Goal: Information Seeking & Learning: Learn about a topic

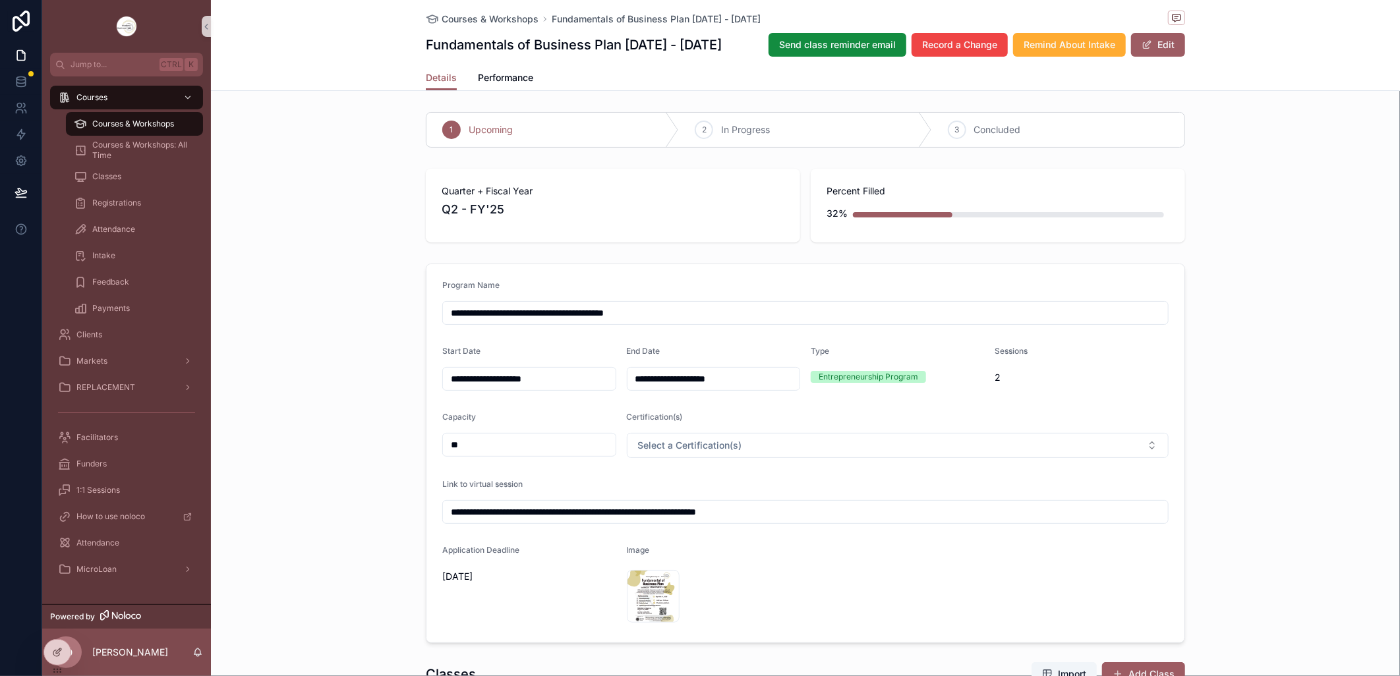
scroll to position [3793, 0]
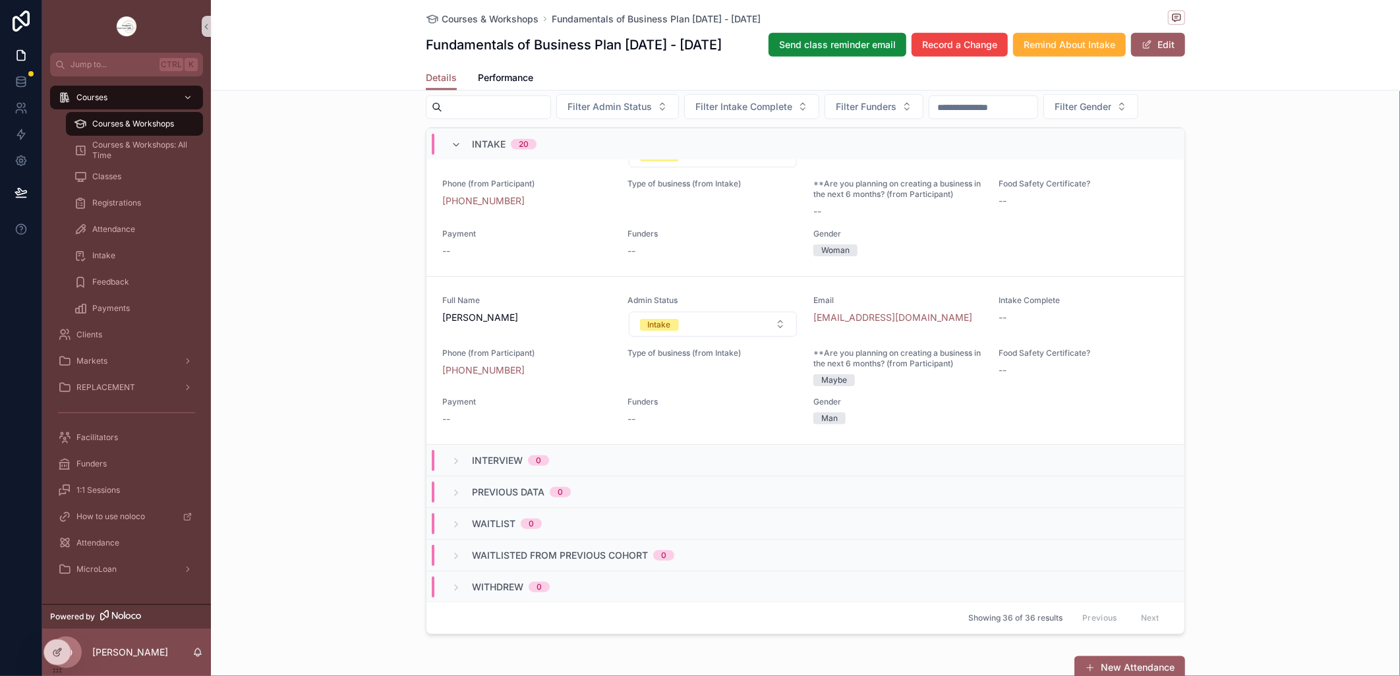
scroll to position [806, 0]
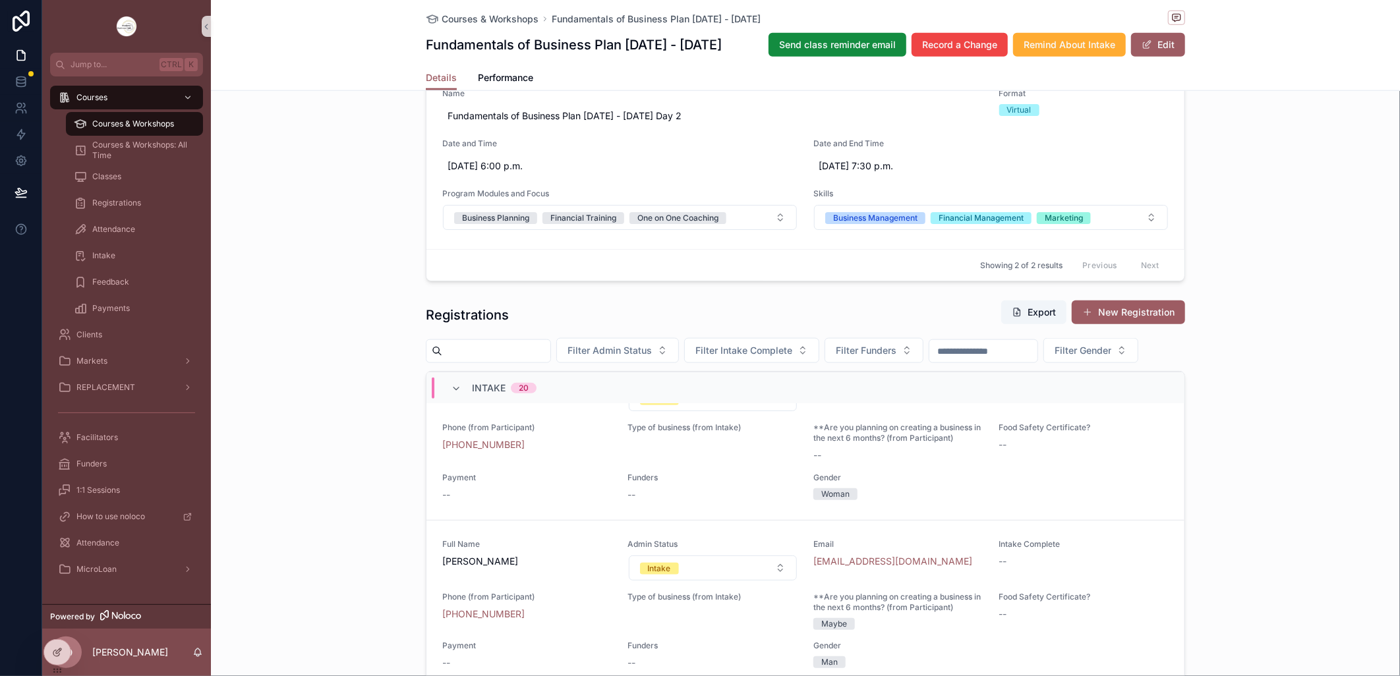
click at [148, 121] on span "Courses & Workshops" at bounding box center [133, 124] width 82 height 11
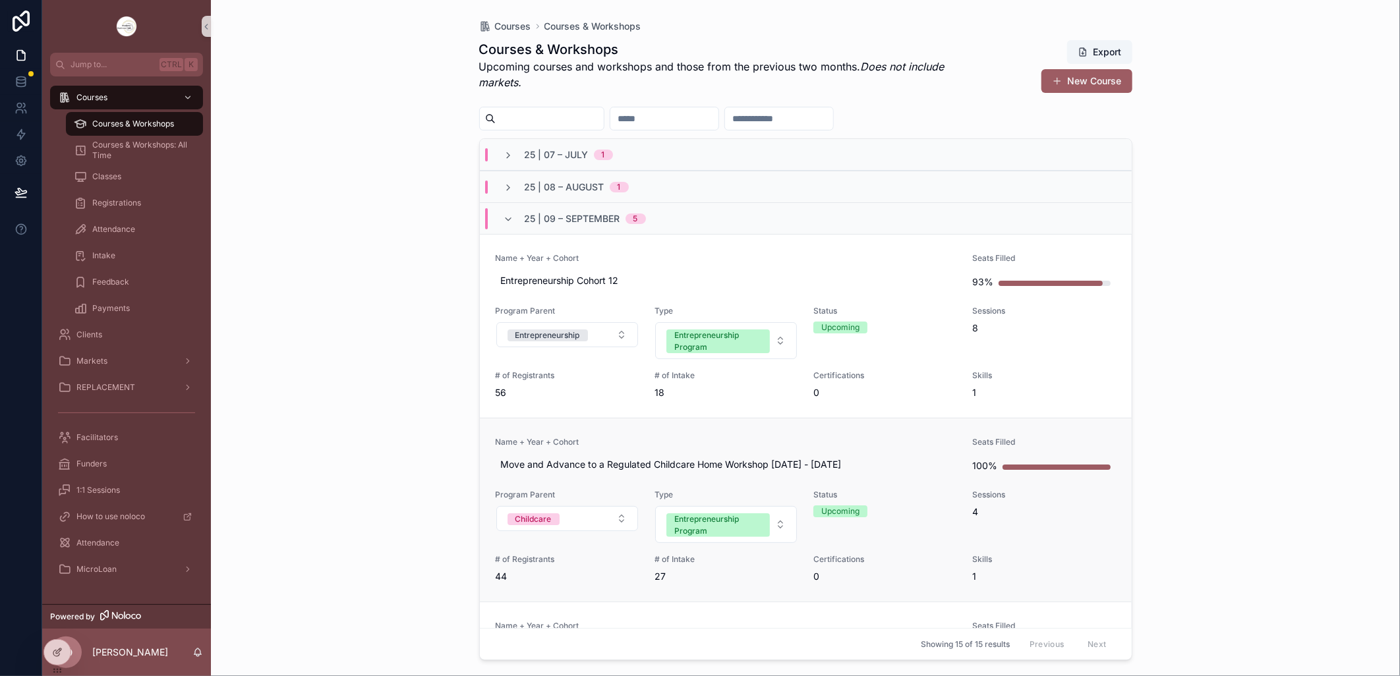
click at [654, 436] on link "Name + Year + Cohort Move and Advance to a Regulated Childcare Home Workshop [D…" at bounding box center [806, 510] width 652 height 184
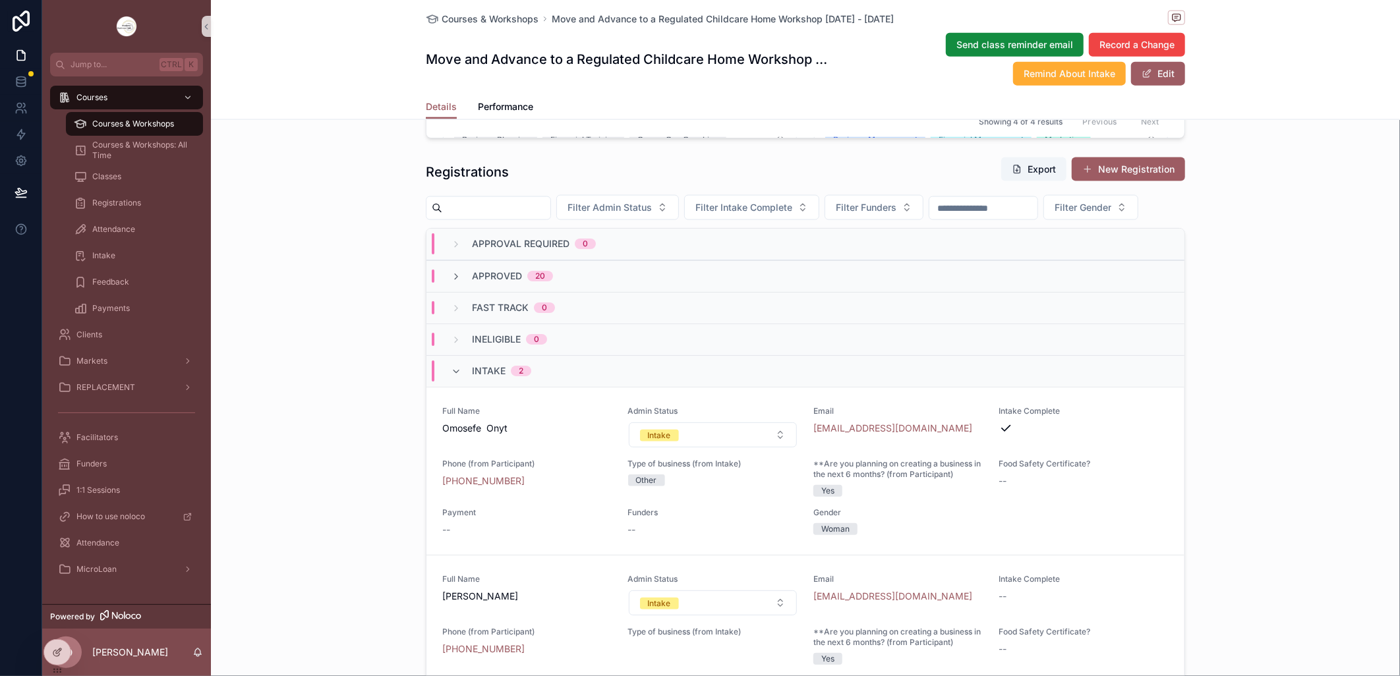
scroll to position [1098, 0]
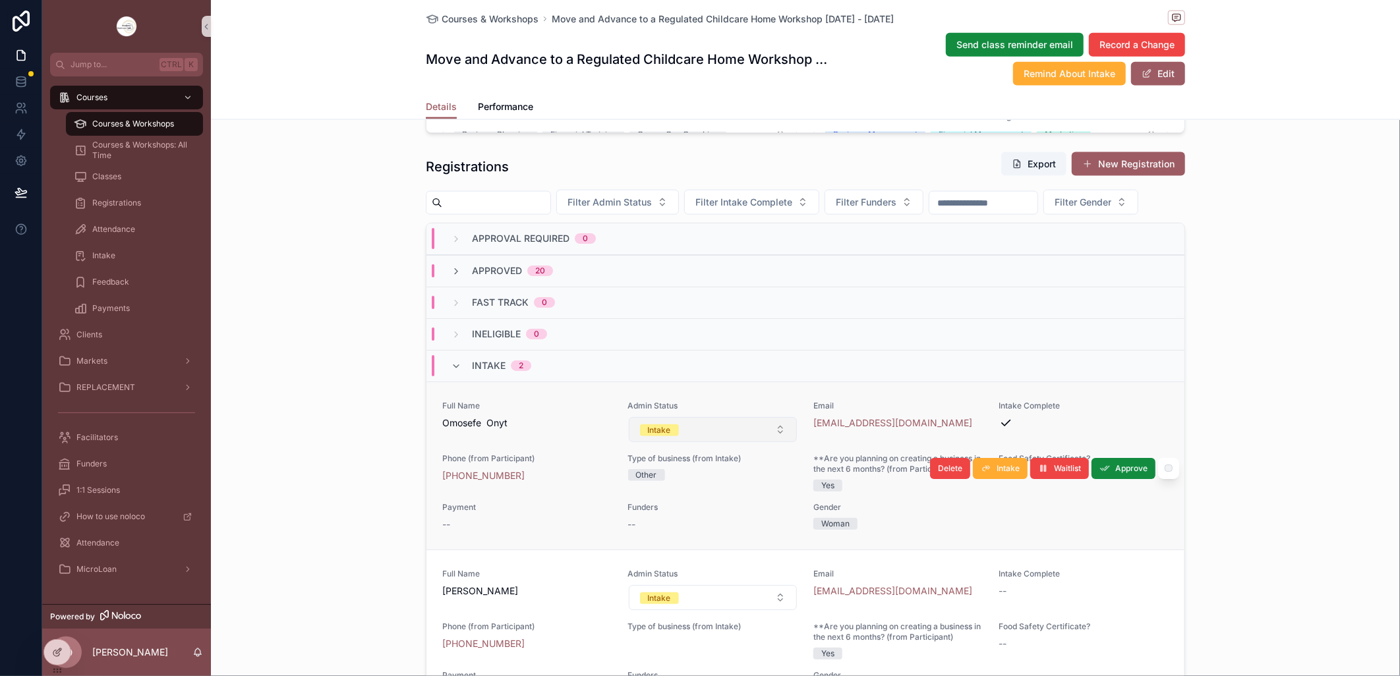
click at [767, 442] on button "Intake" at bounding box center [713, 429] width 169 height 25
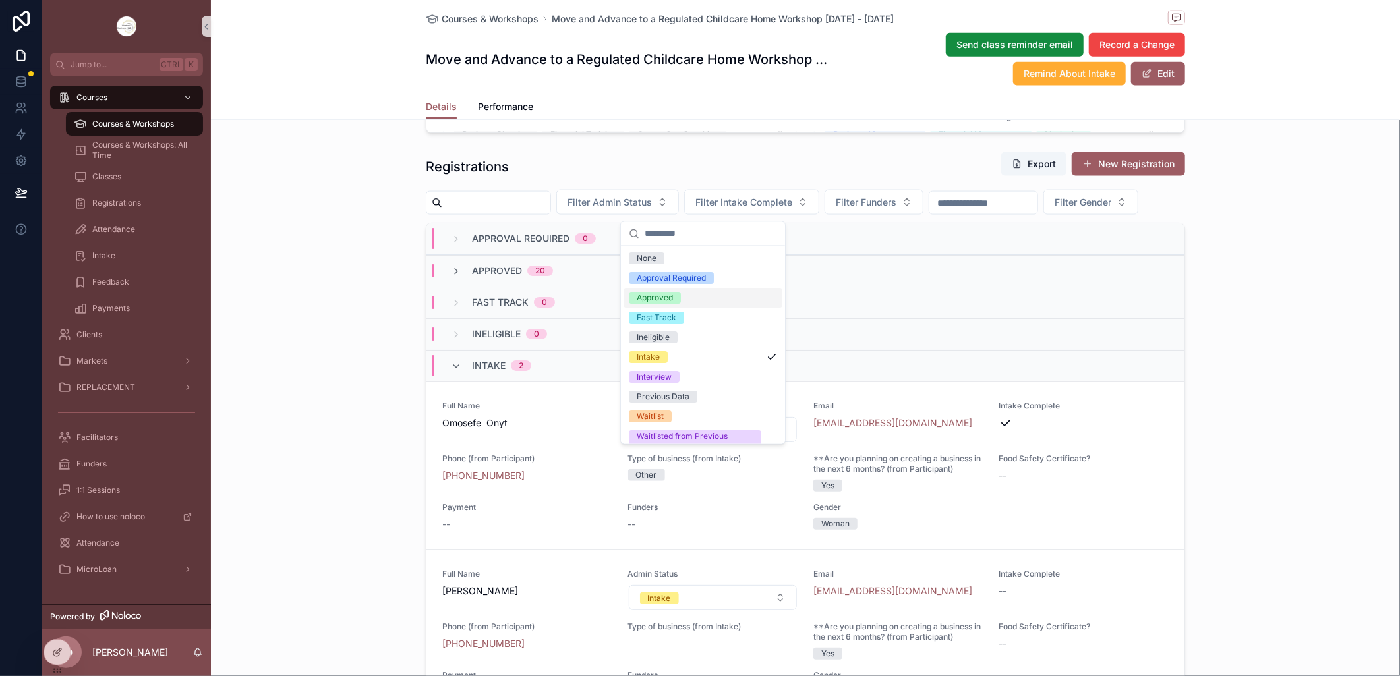
click at [670, 297] on div "Approved" at bounding box center [655, 299] width 36 height 12
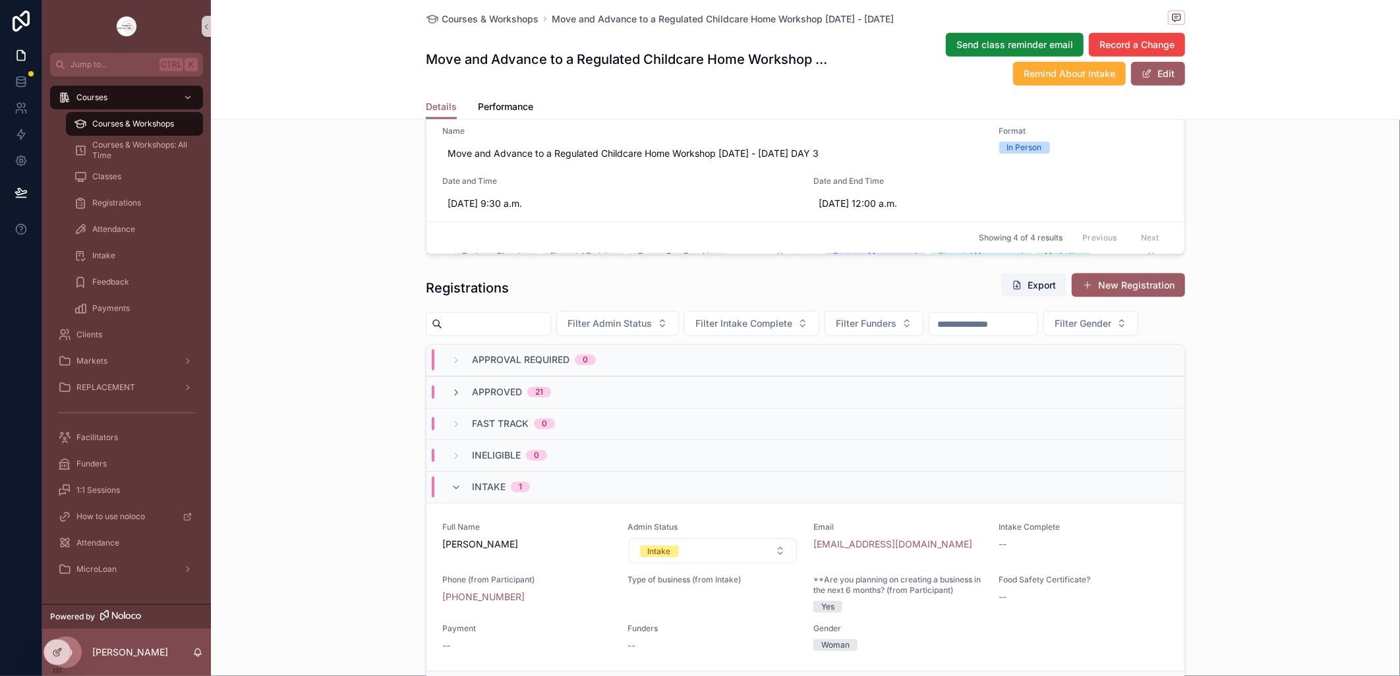
scroll to position [1025, 0]
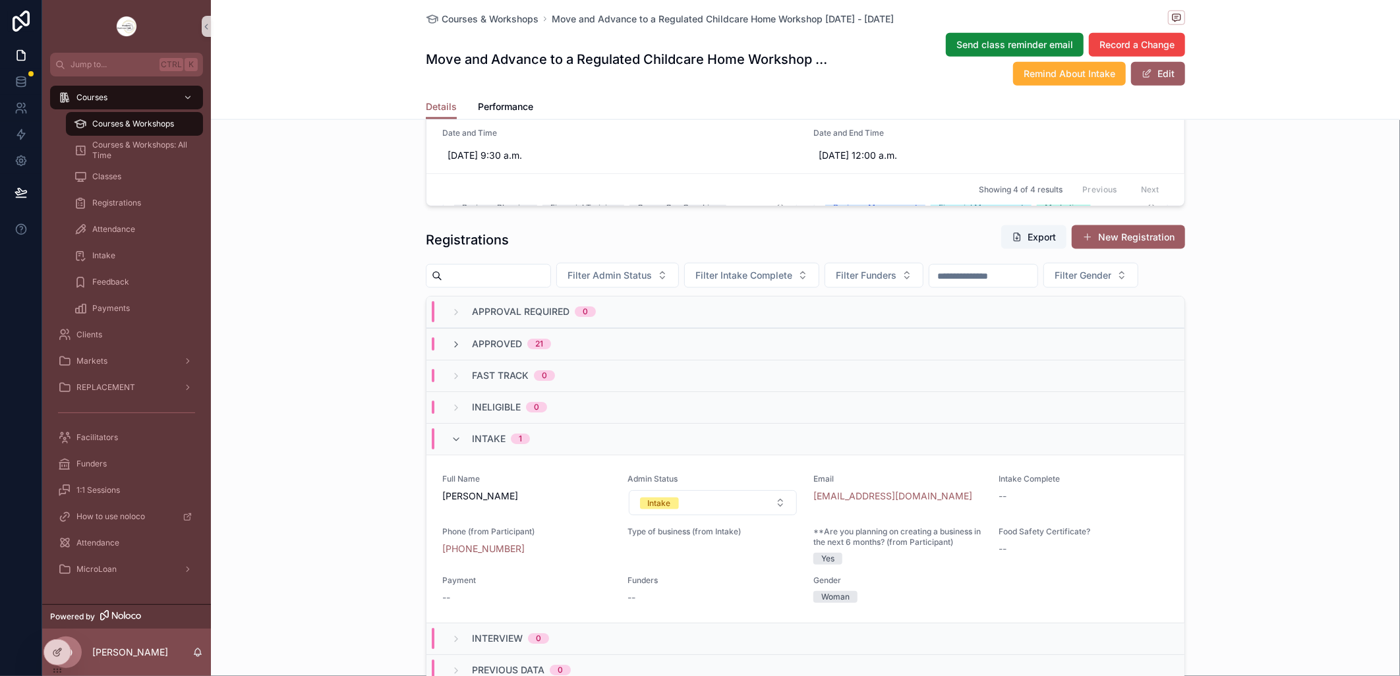
click at [129, 127] on span "Courses & Workshops" at bounding box center [133, 124] width 82 height 11
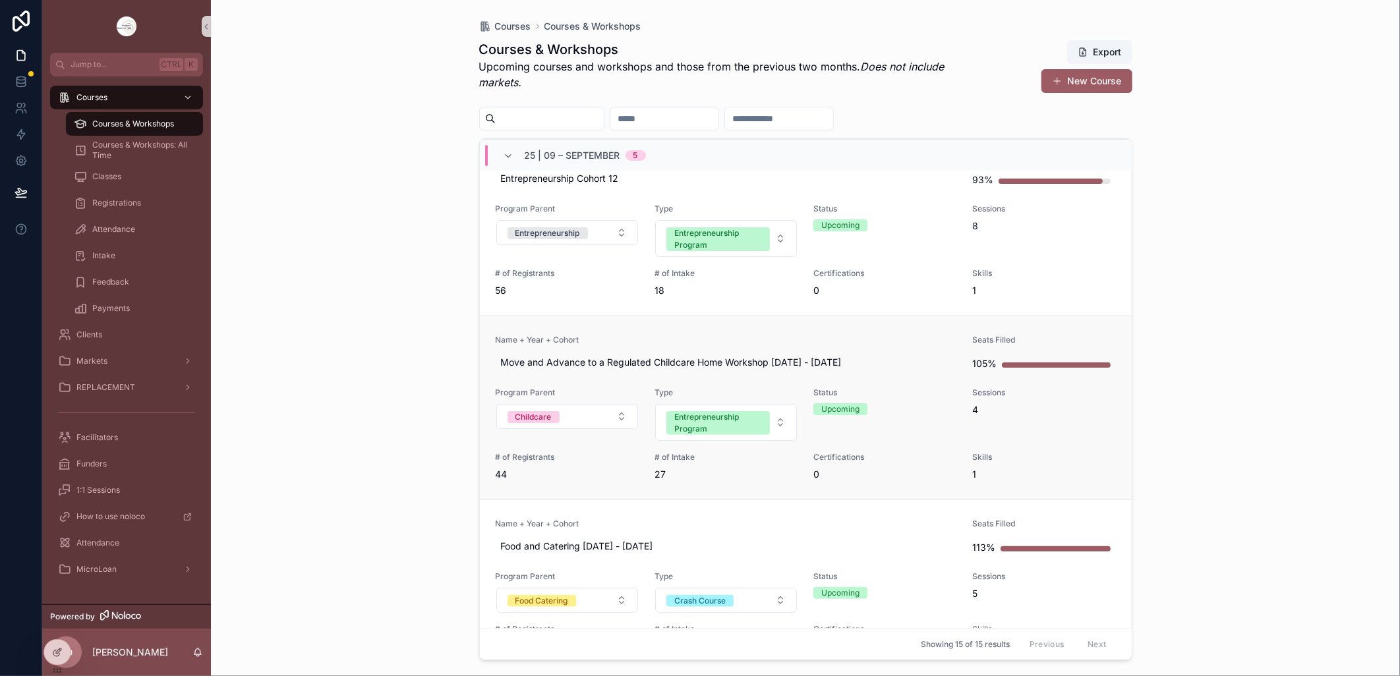
scroll to position [220, 0]
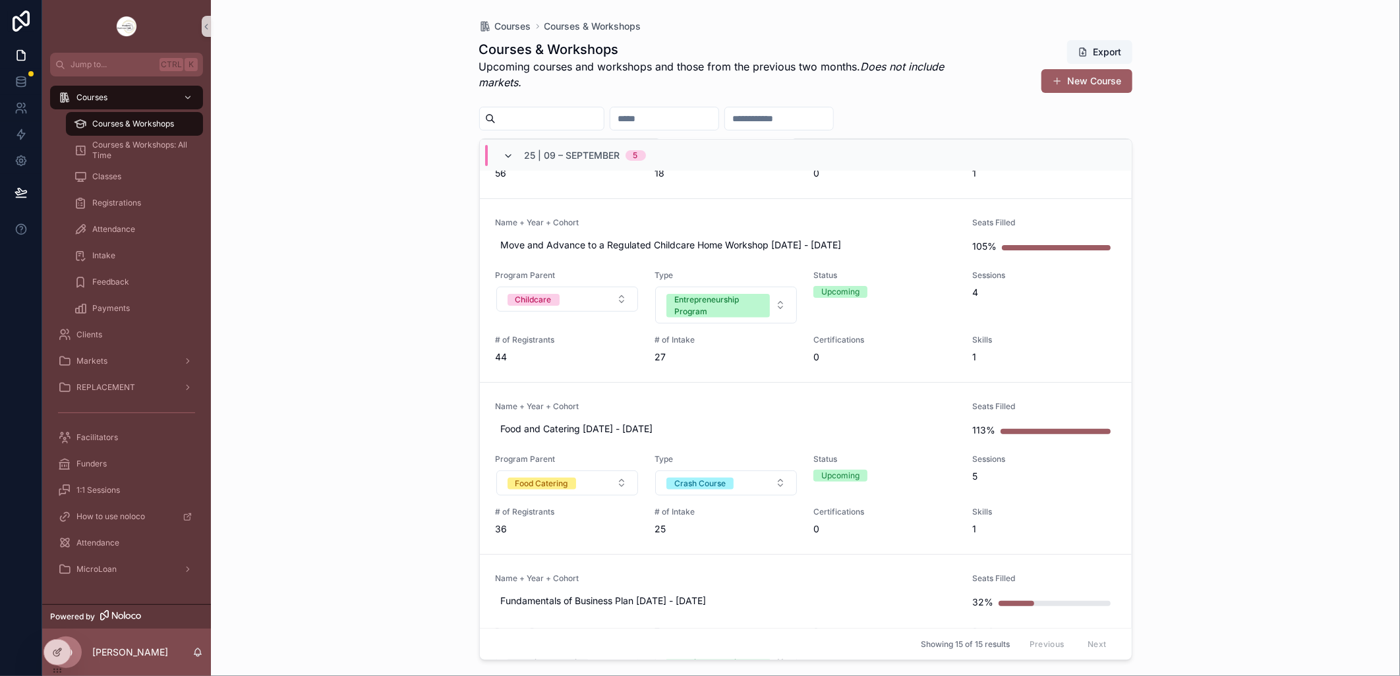
click at [510, 156] on icon "scrollable content" at bounding box center [509, 156] width 11 height 11
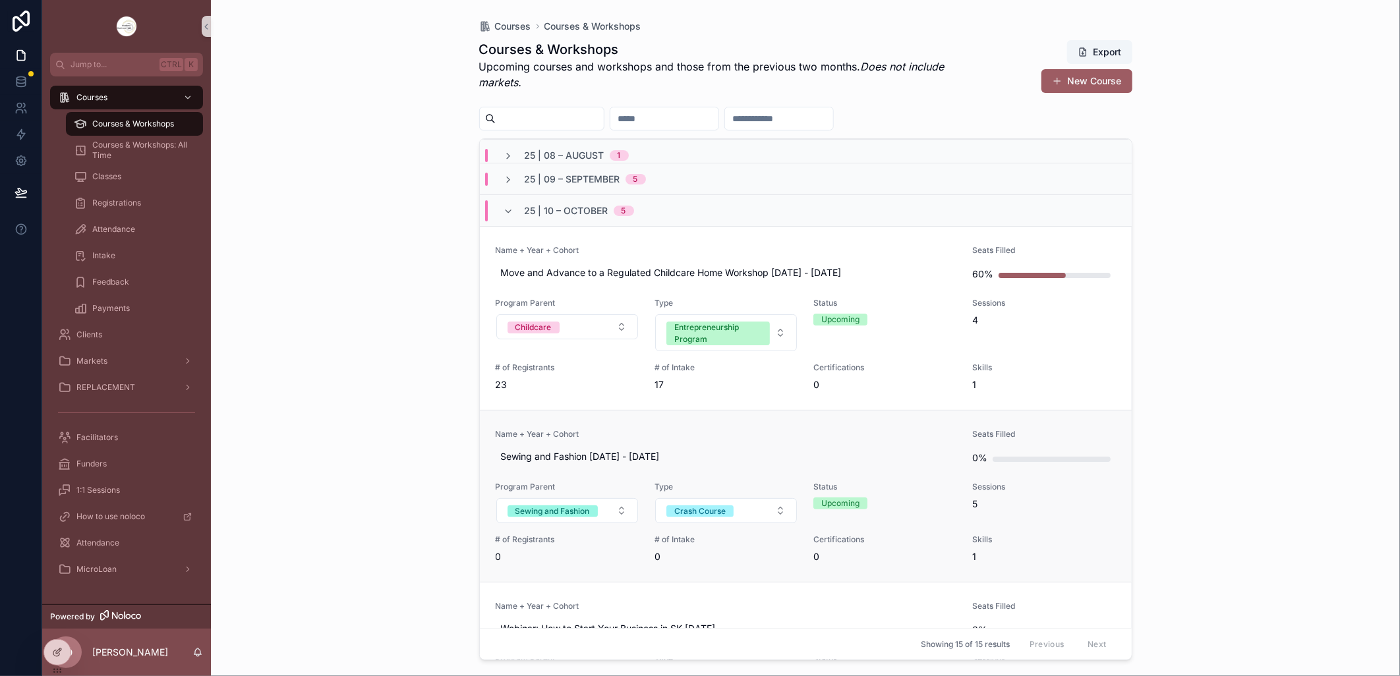
scroll to position [0, 0]
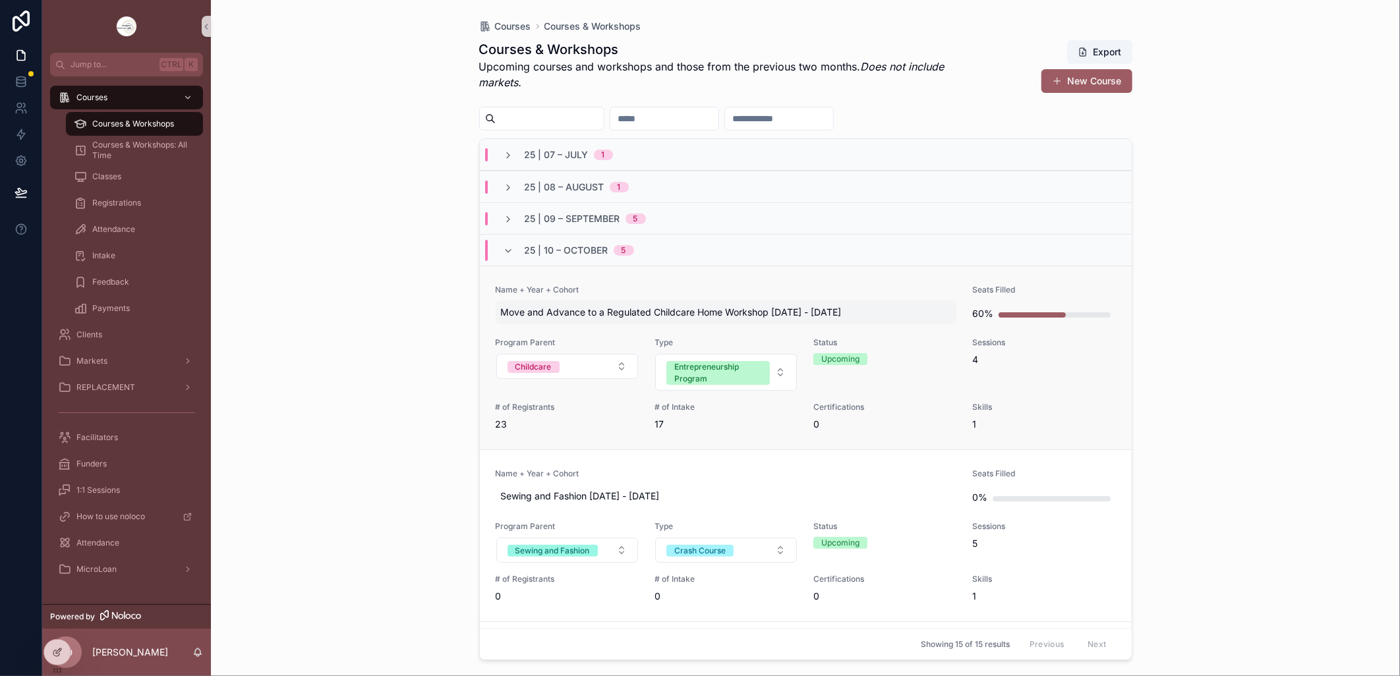
click at [723, 311] on span "Move and Advance to a Regulated Childcare Home Workshop [DATE] - [DATE]" at bounding box center [726, 312] width 451 height 13
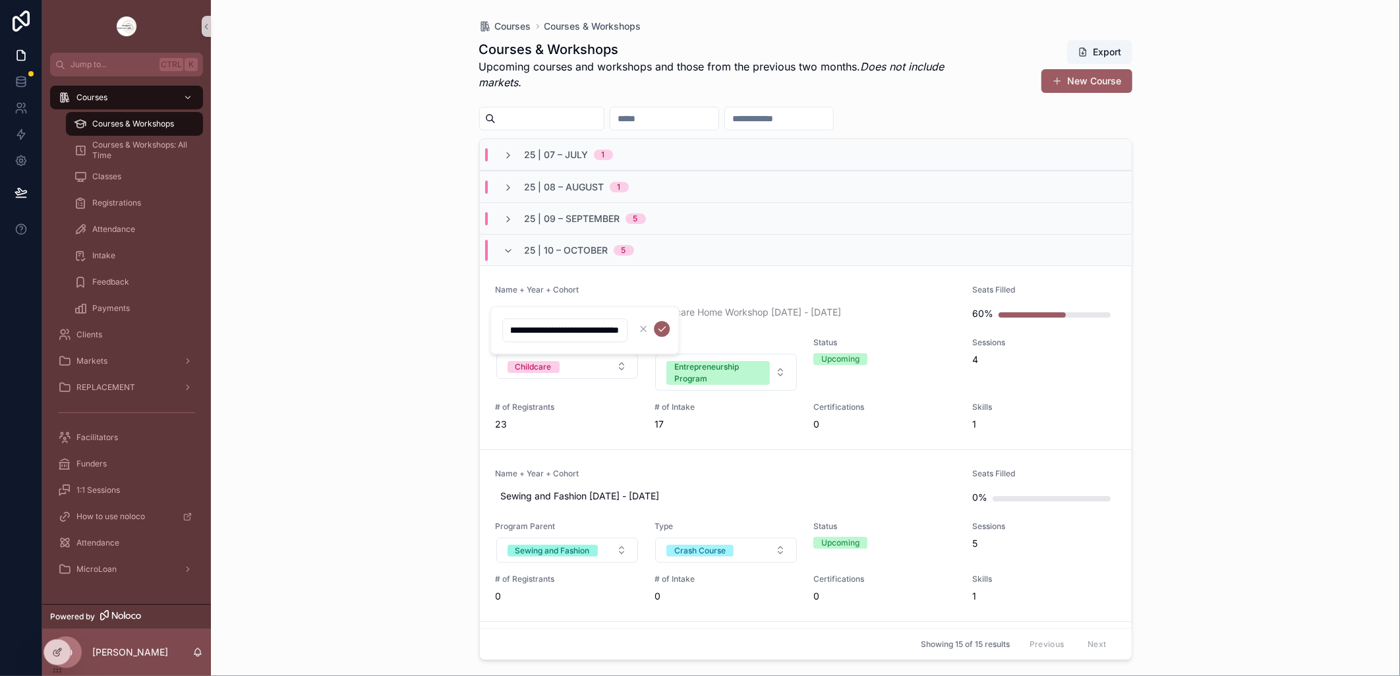
click at [583, 327] on input "**********" at bounding box center [565, 330] width 124 height 18
